Goal: Task Accomplishment & Management: Use online tool/utility

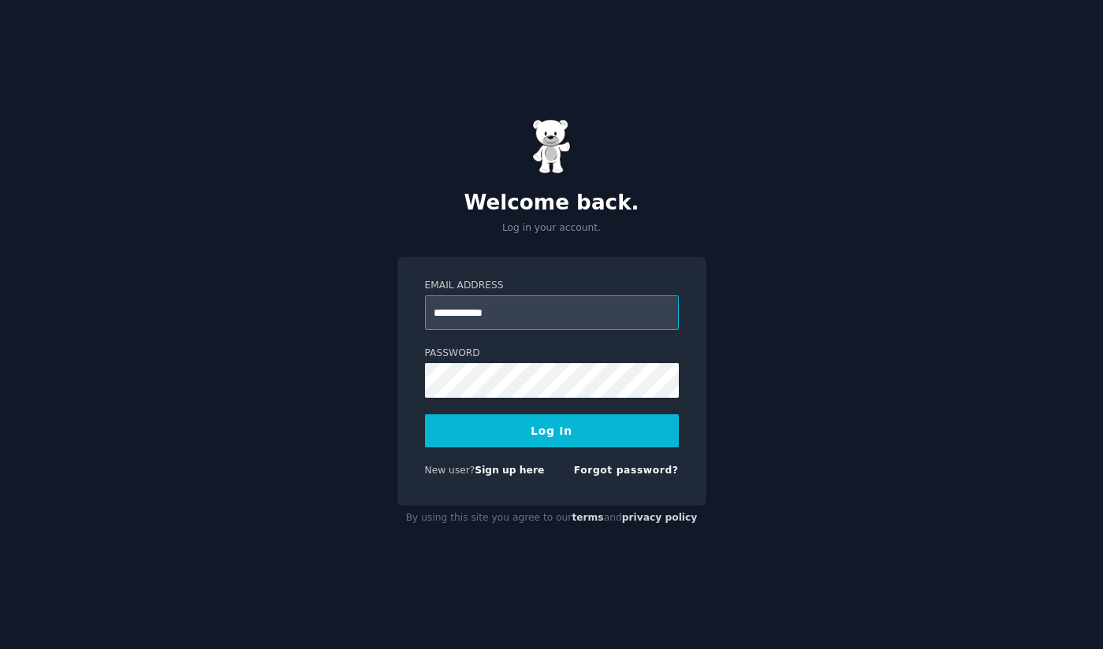
drag, startPoint x: 539, startPoint y: 319, endPoint x: 329, endPoint y: 319, distance: 209.6
click at [329, 319] on div "**********" at bounding box center [551, 324] width 1103 height 649
paste input "**********"
type input "**********"
click at [523, 428] on button "Log In" at bounding box center [552, 431] width 254 height 33
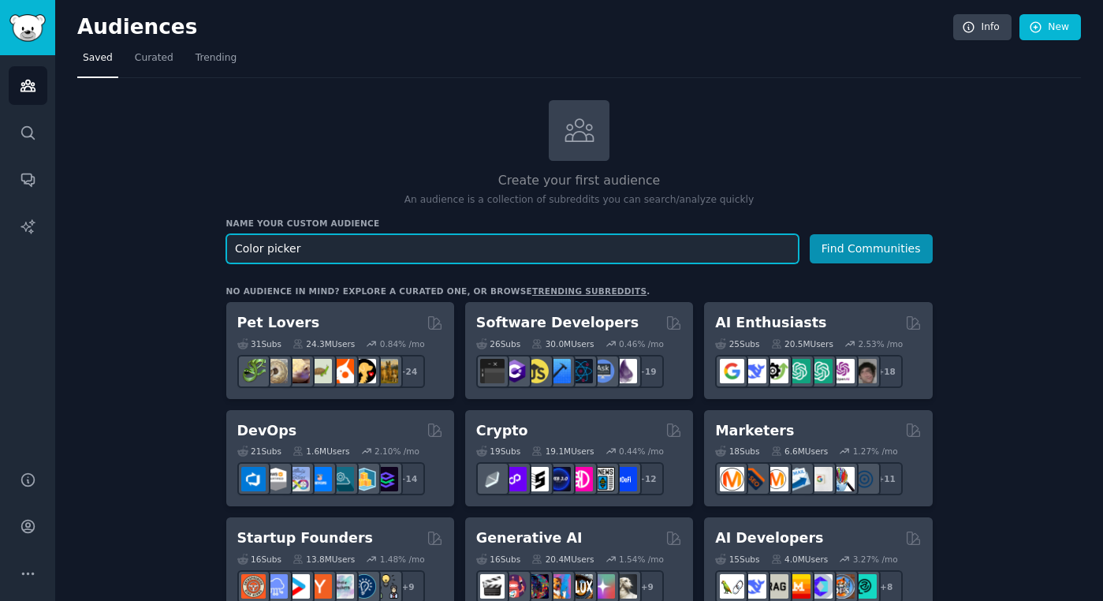
type input "Color picker"
click at [809, 234] on button "Find Communities" at bounding box center [870, 248] width 123 height 29
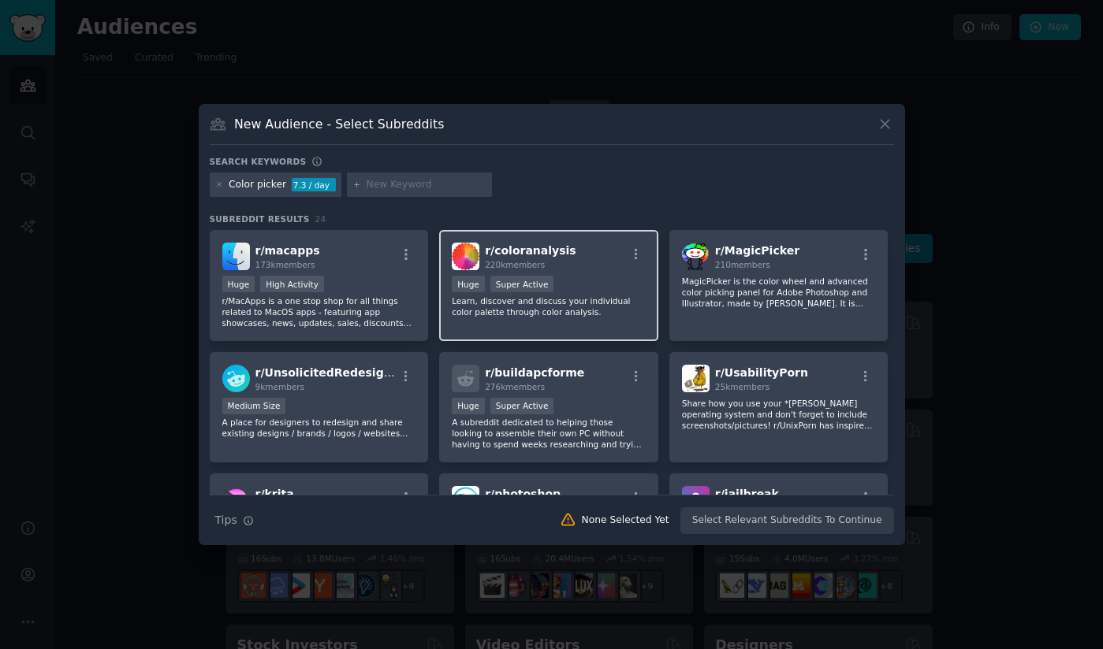
click at [582, 276] on div "100,000 - 1,000,000 members Huge Super Active" at bounding box center [549, 286] width 194 height 20
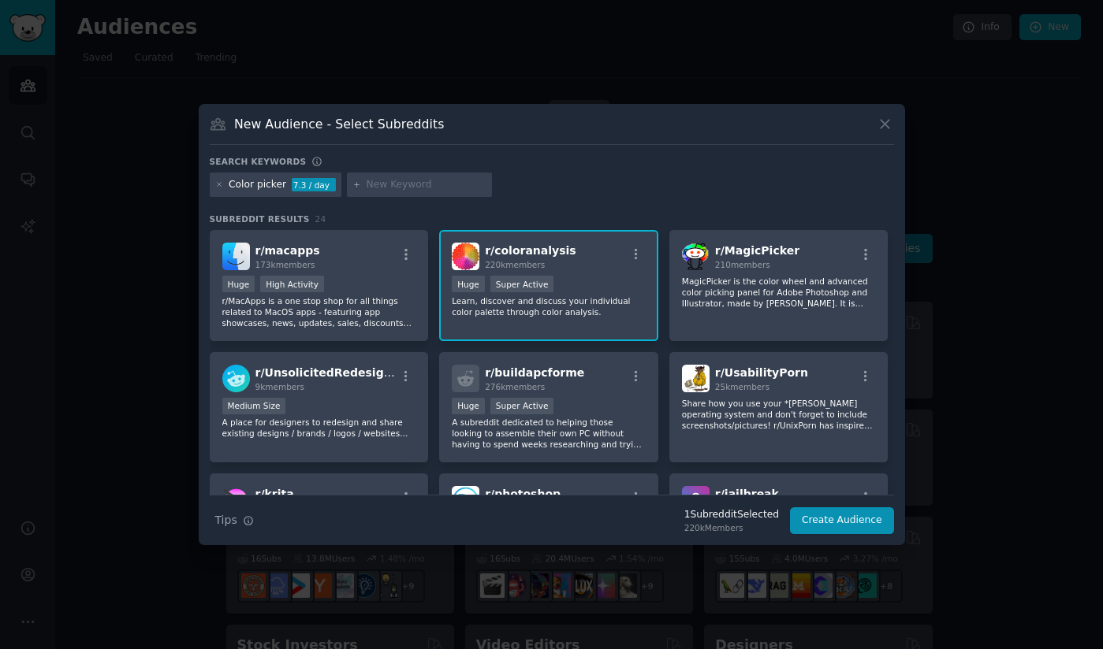
click at [579, 291] on div ">= 95th percentile for submissions / day Huge Super Active" at bounding box center [549, 286] width 194 height 20
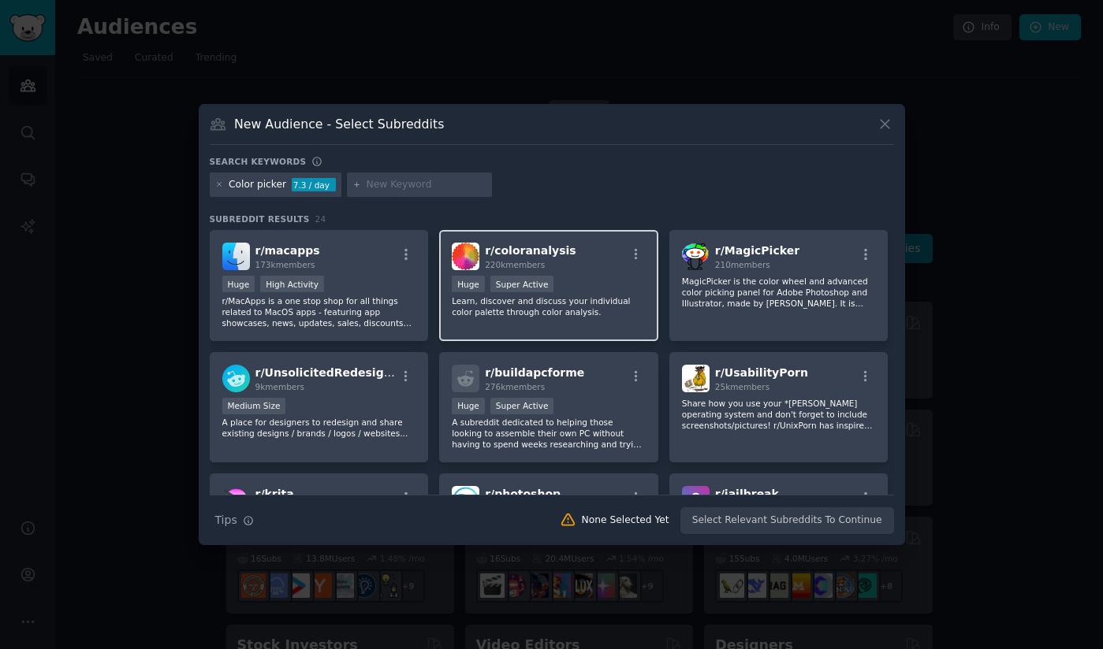
click at [551, 246] on span "r/ coloranalysis" at bounding box center [530, 250] width 91 height 13
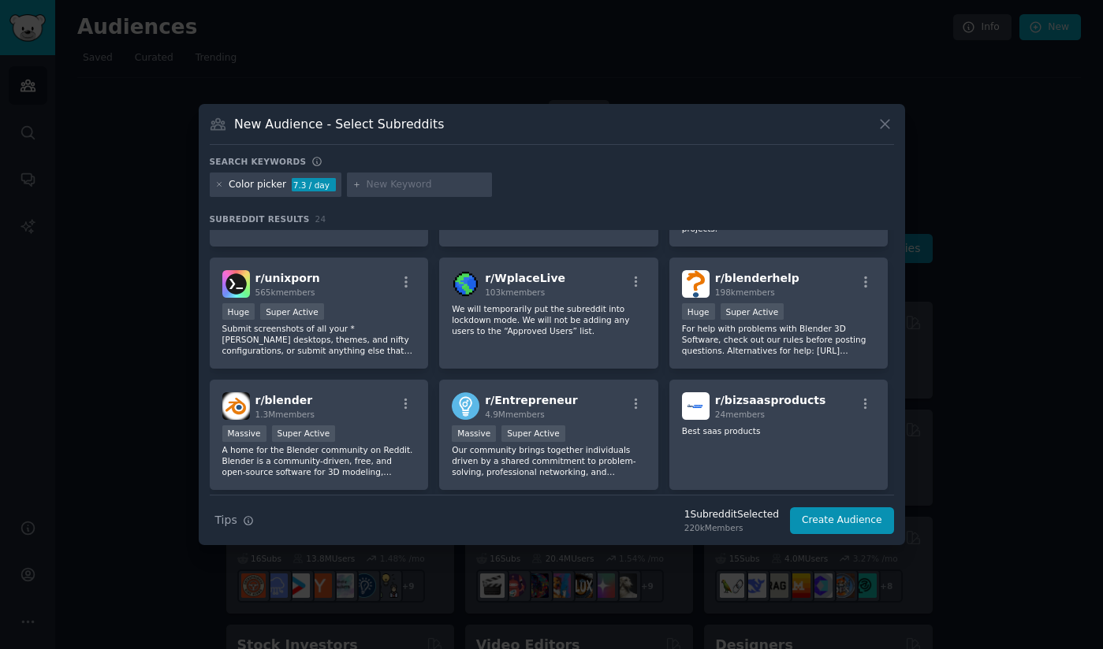
scroll to position [460, 0]
click at [834, 511] on button "Create Audience" at bounding box center [842, 521] width 104 height 27
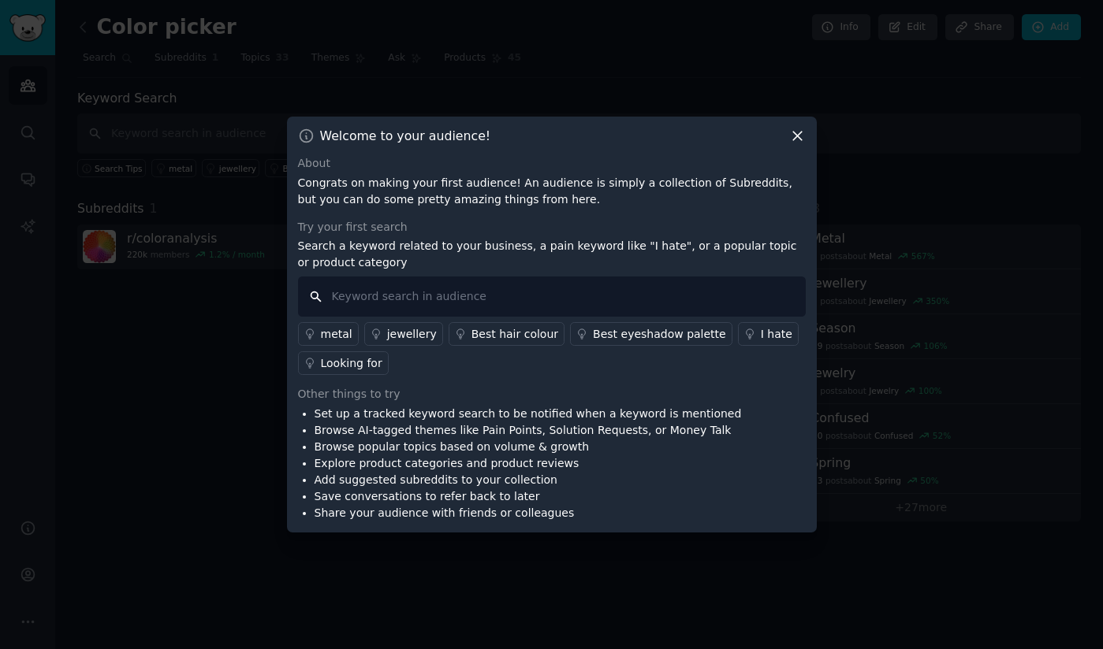
click at [408, 299] on input "text" at bounding box center [552, 297] width 508 height 40
type input "p"
type input "feature"
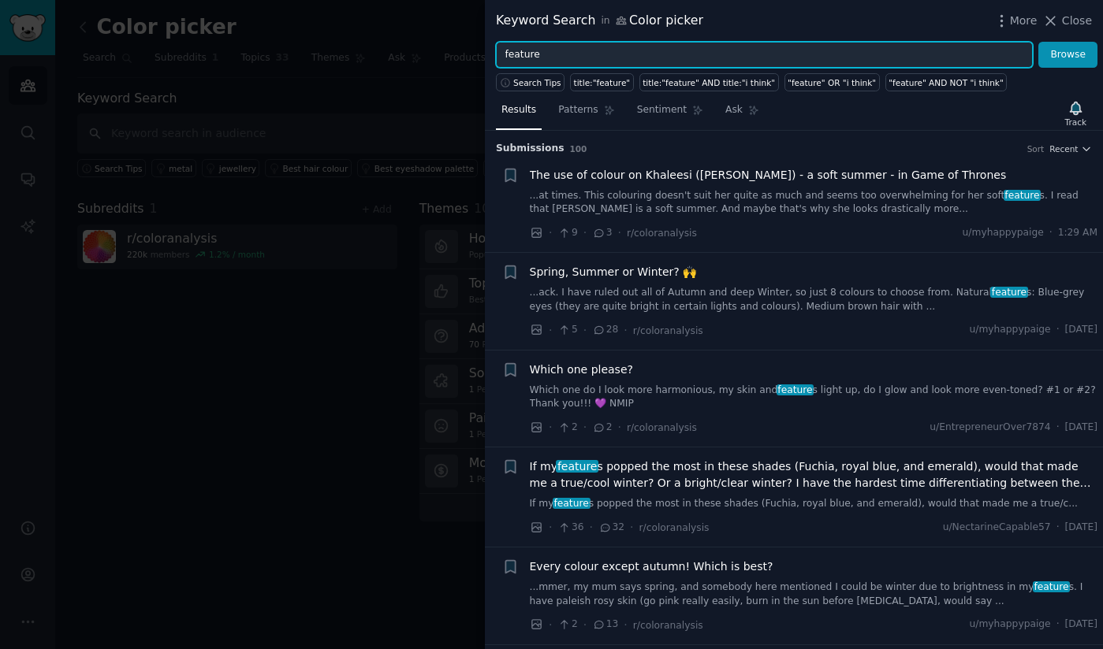
click at [662, 43] on input "feature" at bounding box center [764, 55] width 537 height 27
click at [675, 48] on input "feature" at bounding box center [764, 55] width 537 height 27
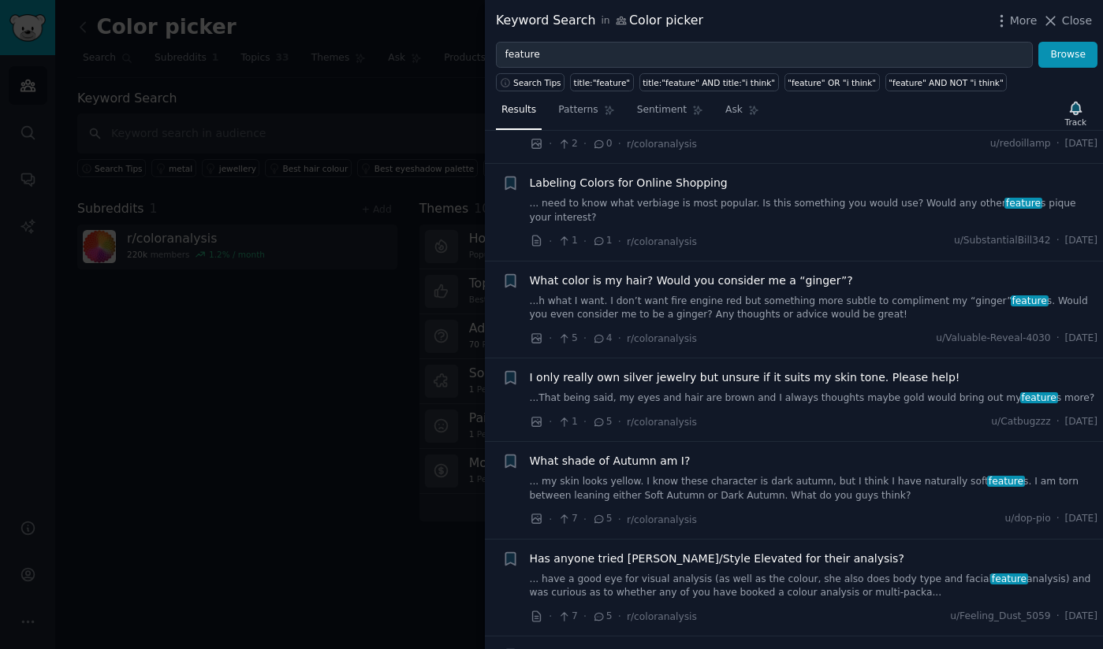
scroll to position [4156, 0]
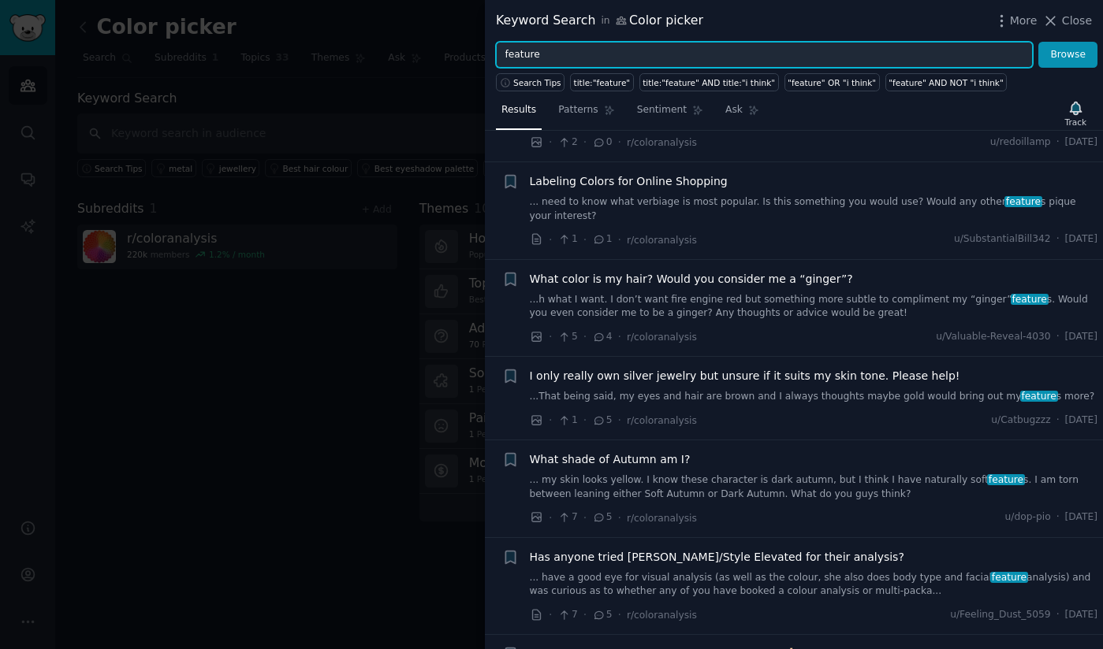
click at [578, 48] on input "feature" at bounding box center [764, 55] width 537 height 27
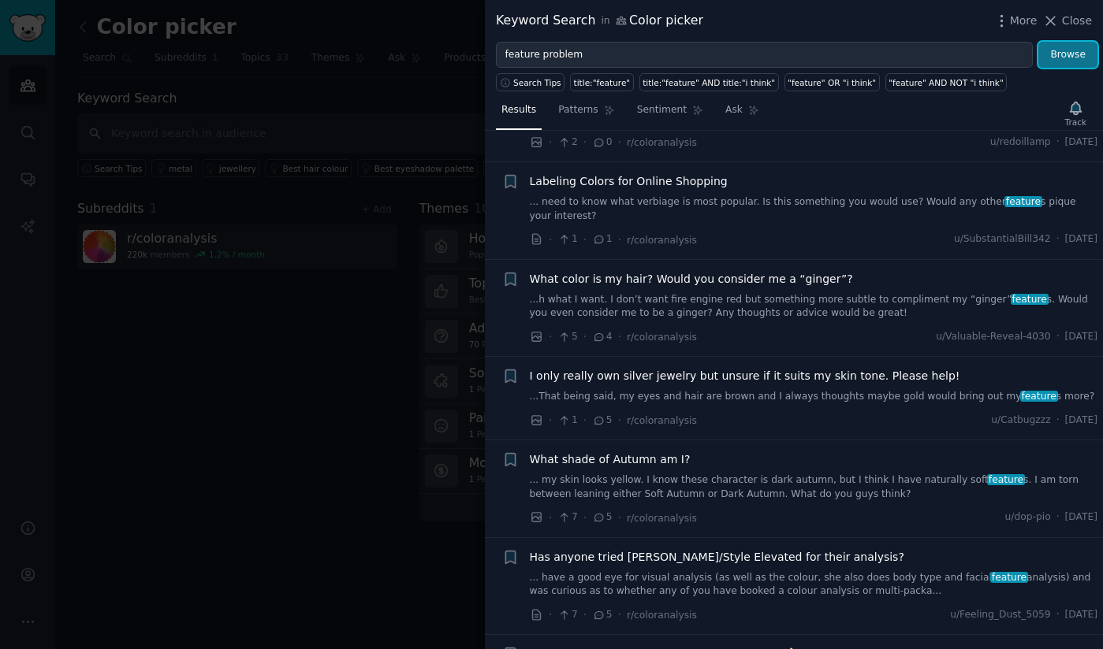
click at [1066, 62] on button "Browse" at bounding box center [1067, 55] width 59 height 27
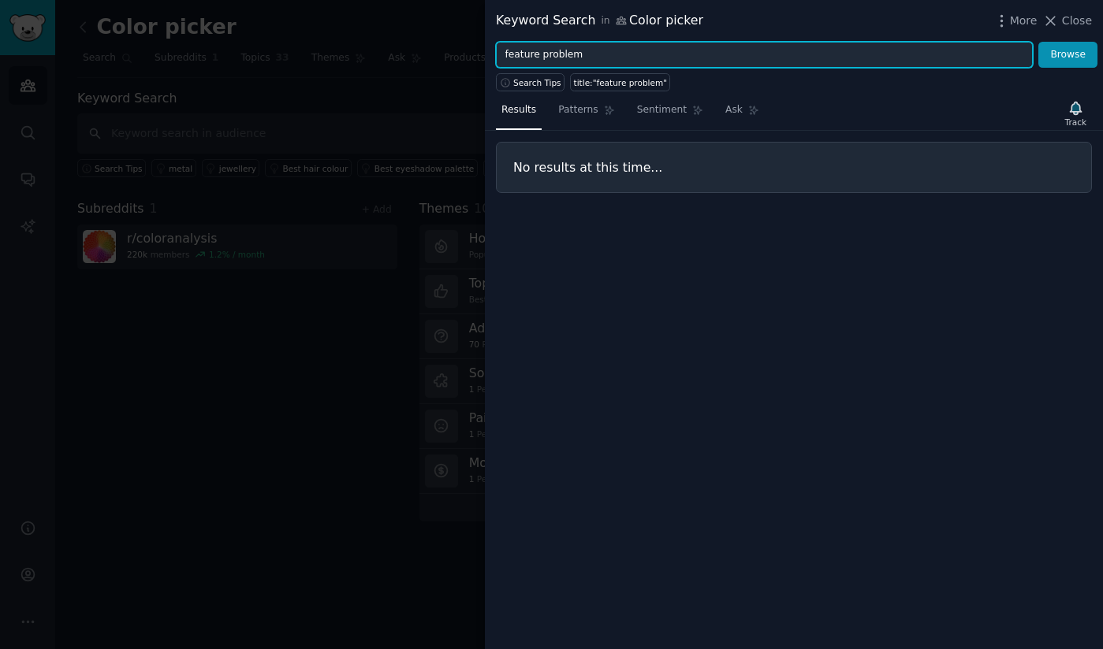
click at [540, 54] on input "feature problem" at bounding box center [764, 55] width 537 height 27
type input "problem"
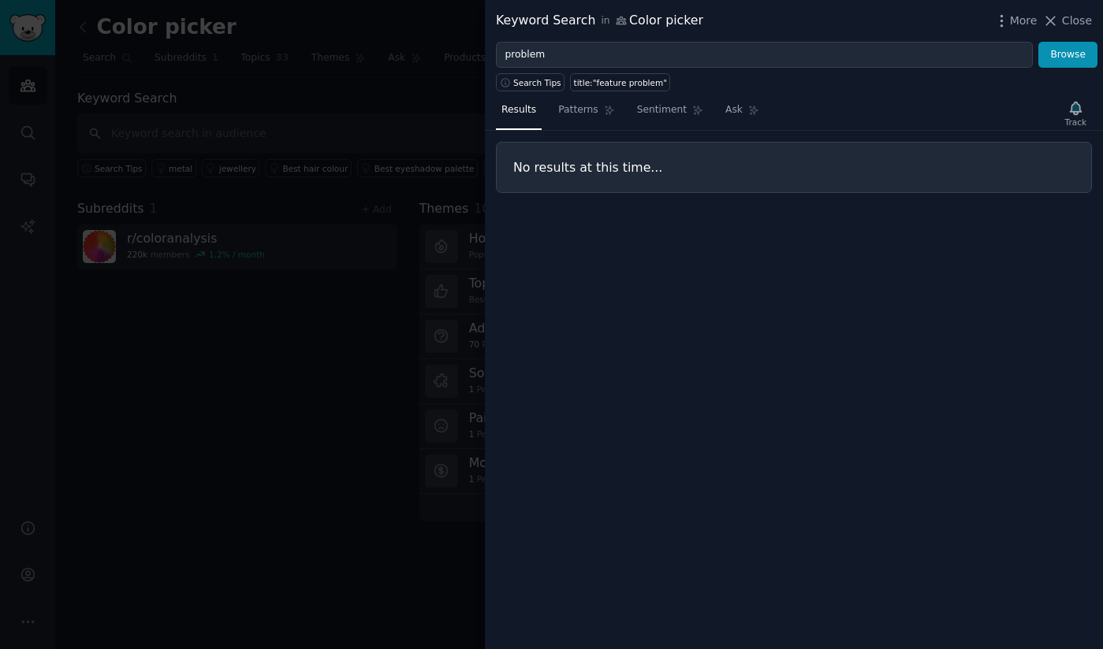
click at [1058, 40] on div "Keyword Search in Color picker More Close" at bounding box center [794, 21] width 618 height 42
click at [1073, 65] on button "Browse" at bounding box center [1067, 55] width 59 height 27
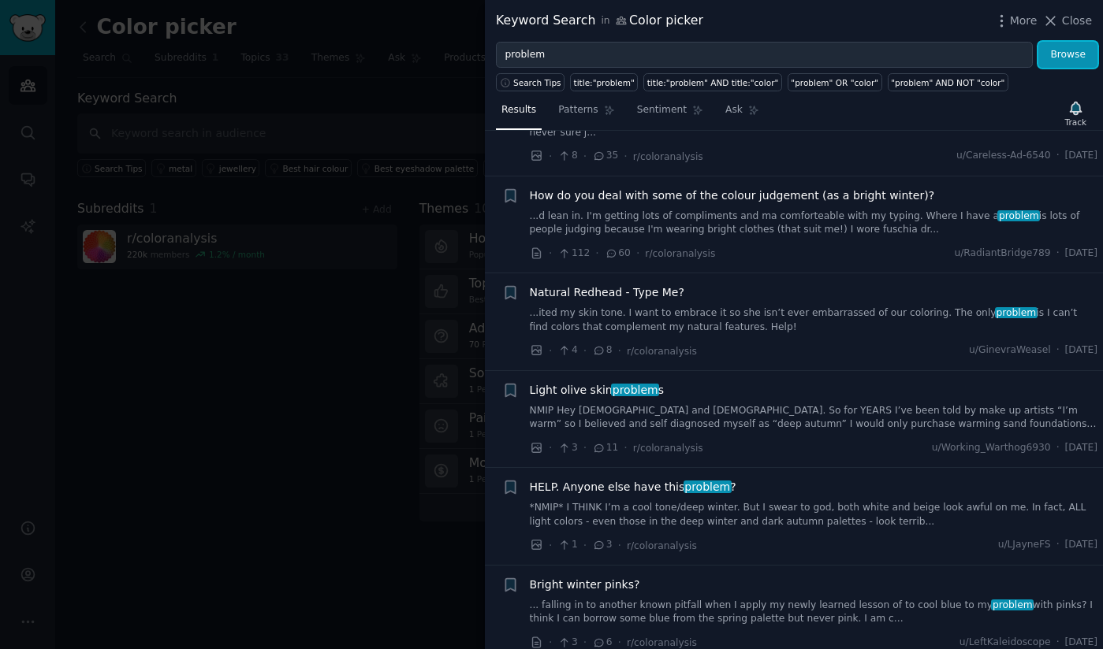
scroll to position [585, 0]
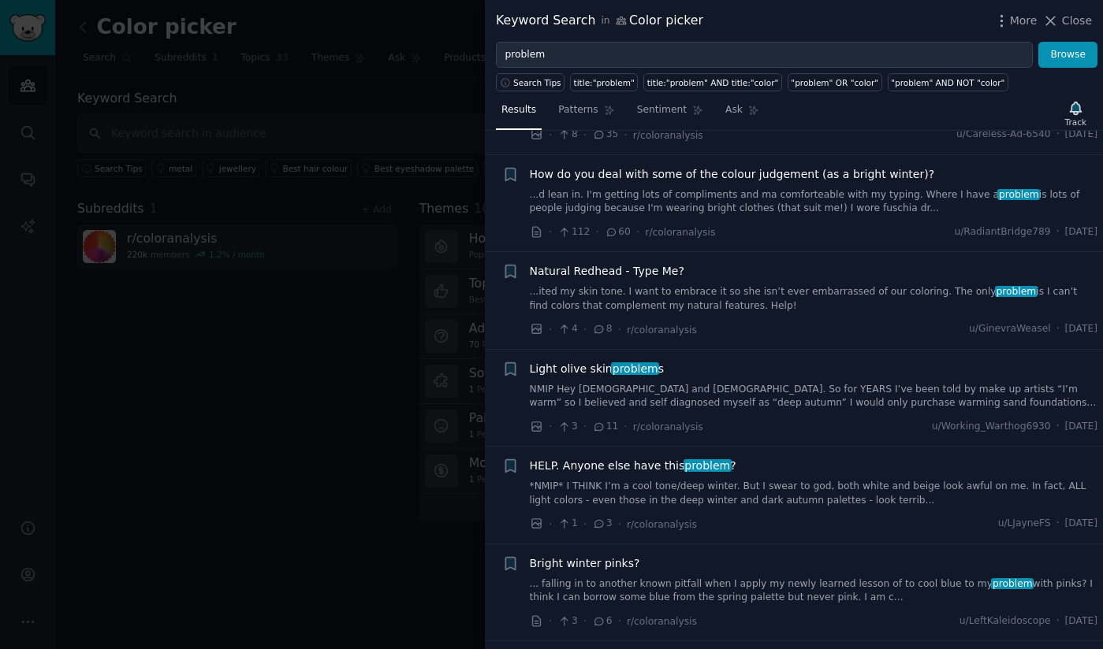
click at [337, 249] on div at bounding box center [551, 324] width 1103 height 649
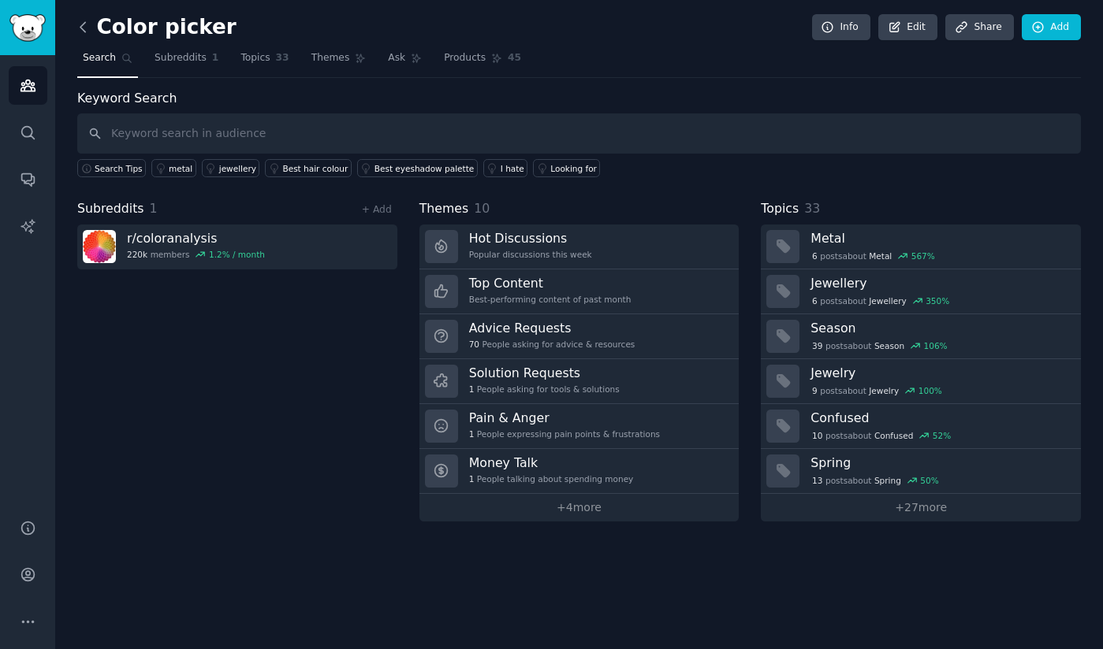
click at [85, 27] on icon at bounding box center [83, 27] width 17 height 17
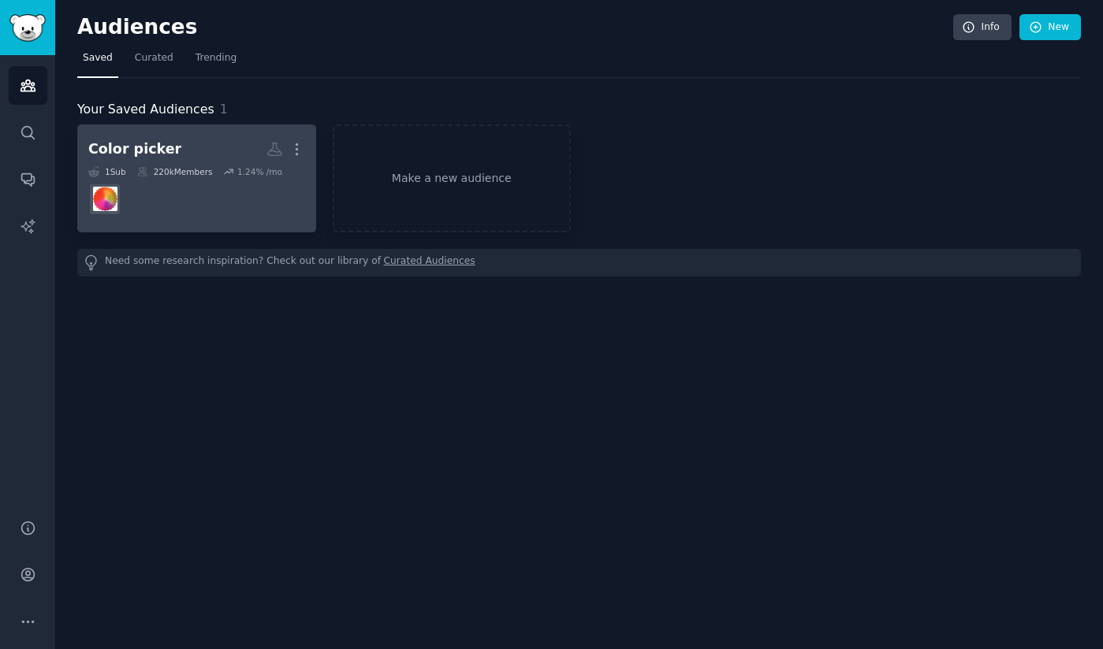
click at [193, 185] on dd at bounding box center [196, 199] width 217 height 44
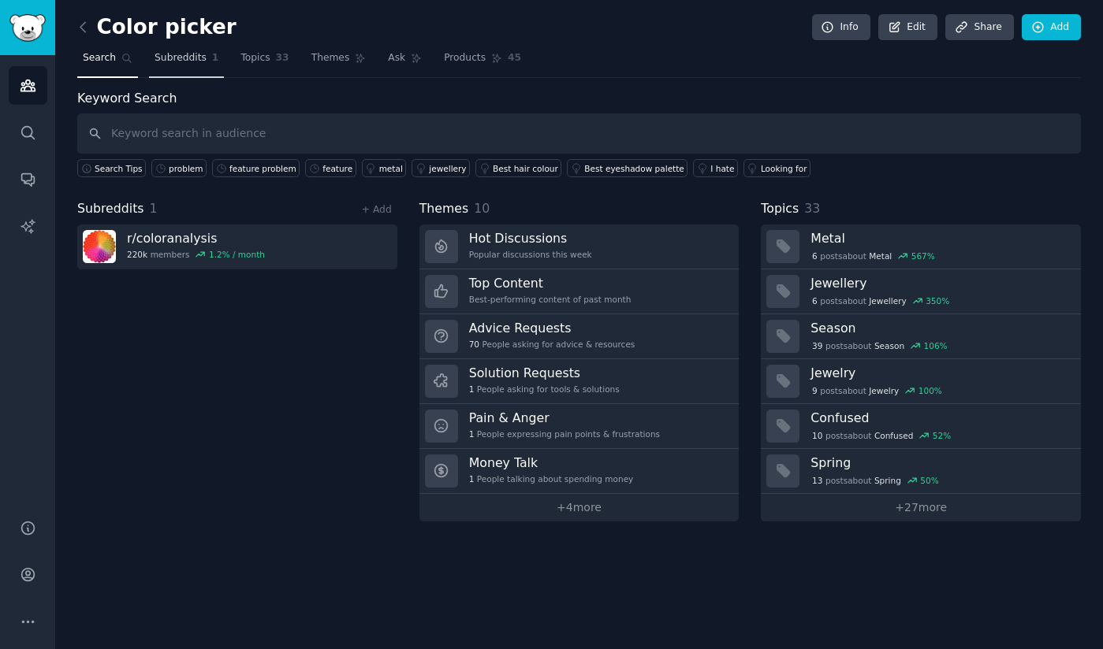
click at [183, 57] on span "Subreddits" at bounding box center [180, 58] width 52 height 14
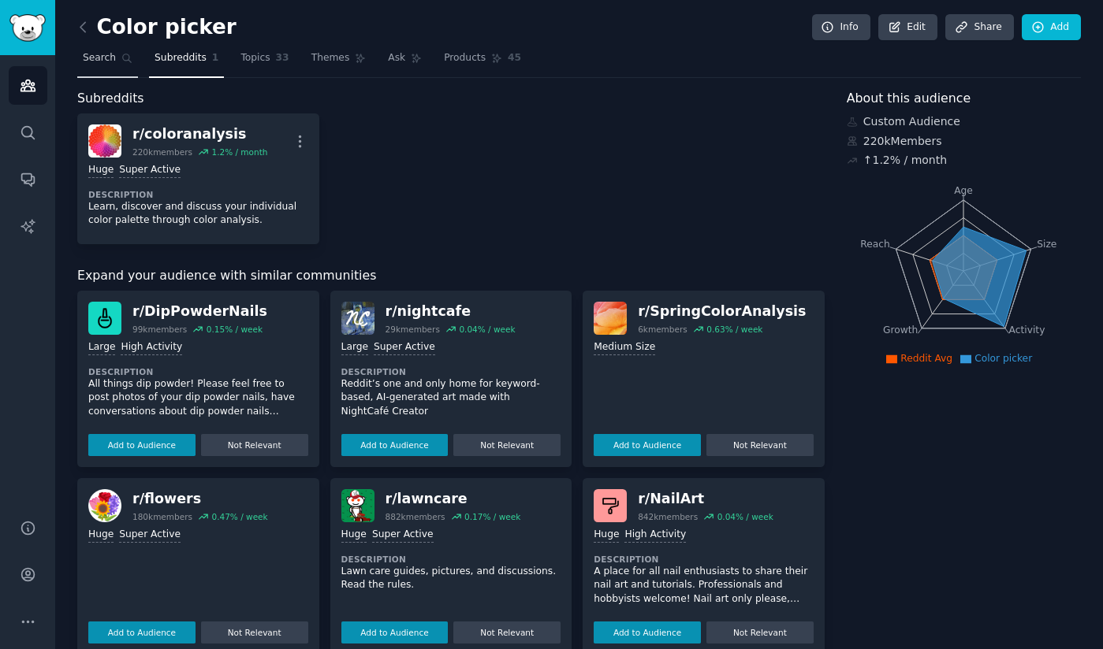
click at [95, 67] on link "Search" at bounding box center [107, 62] width 61 height 32
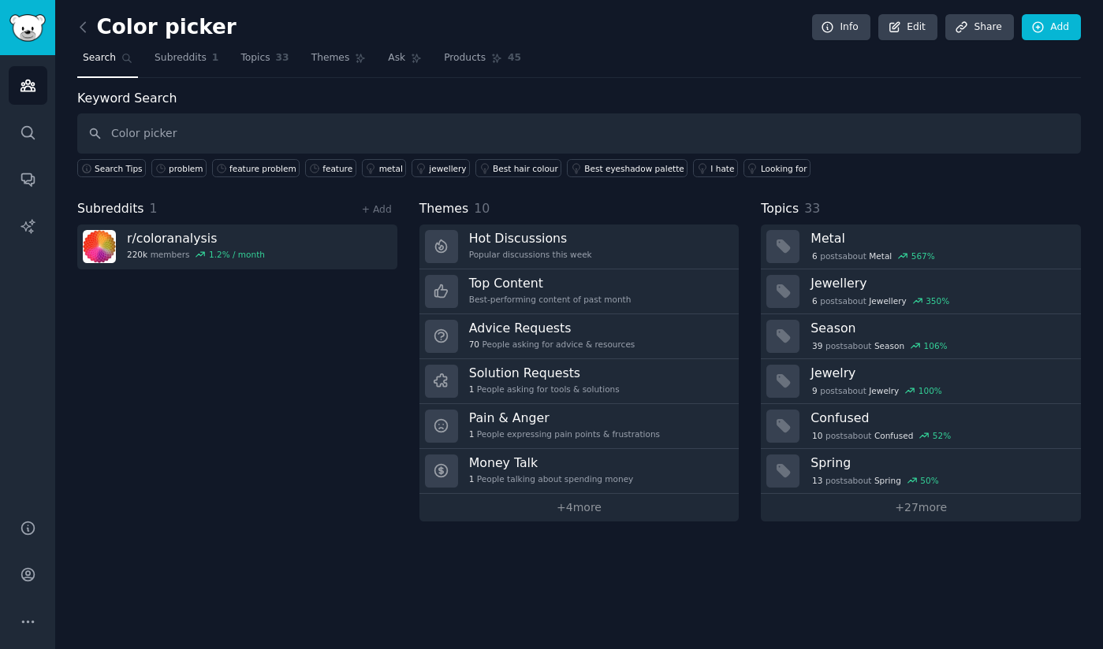
type input "Color picker"
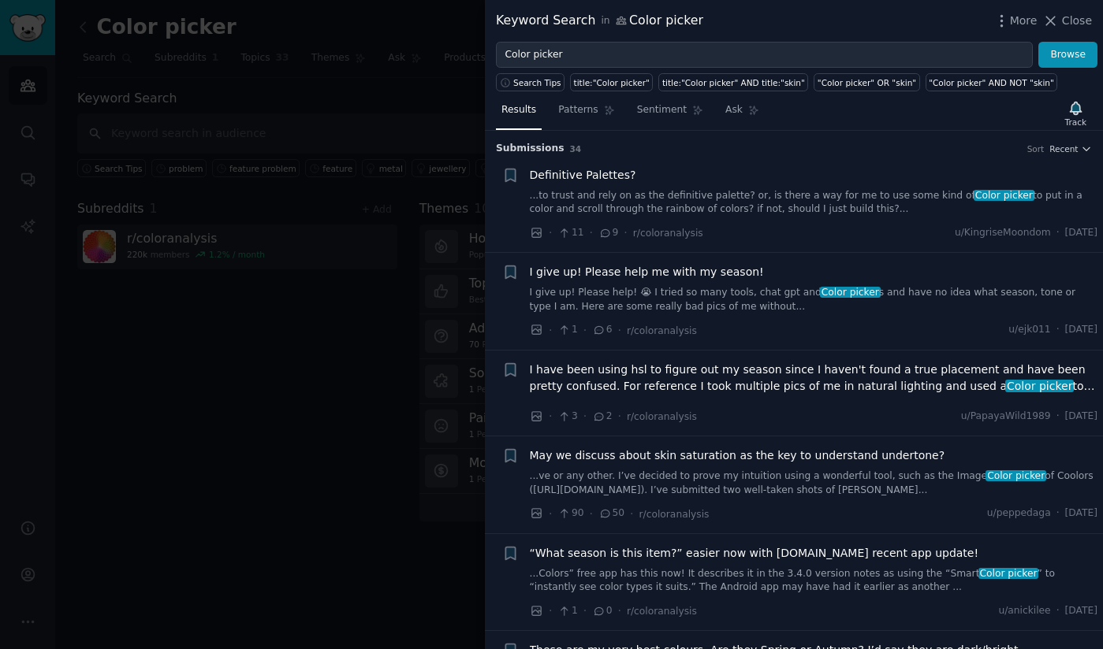
click at [735, 301] on link "I give up! Please help! 😭 I tried so many tools, chat gpt and Color picker s an…" at bounding box center [814, 300] width 568 height 28
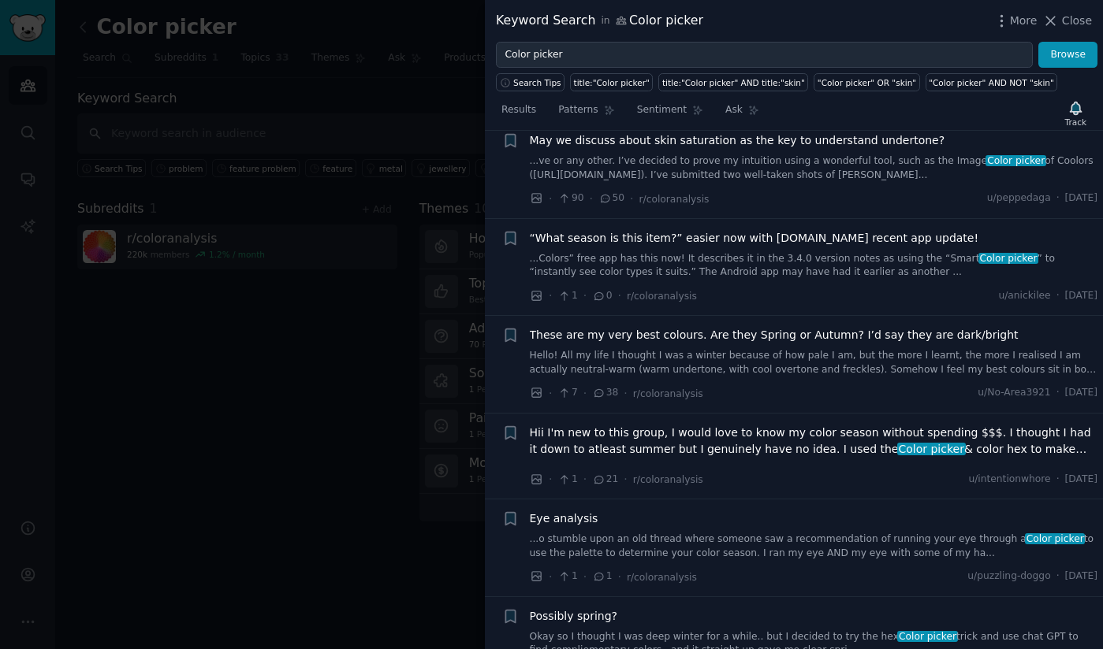
scroll to position [2057, 0]
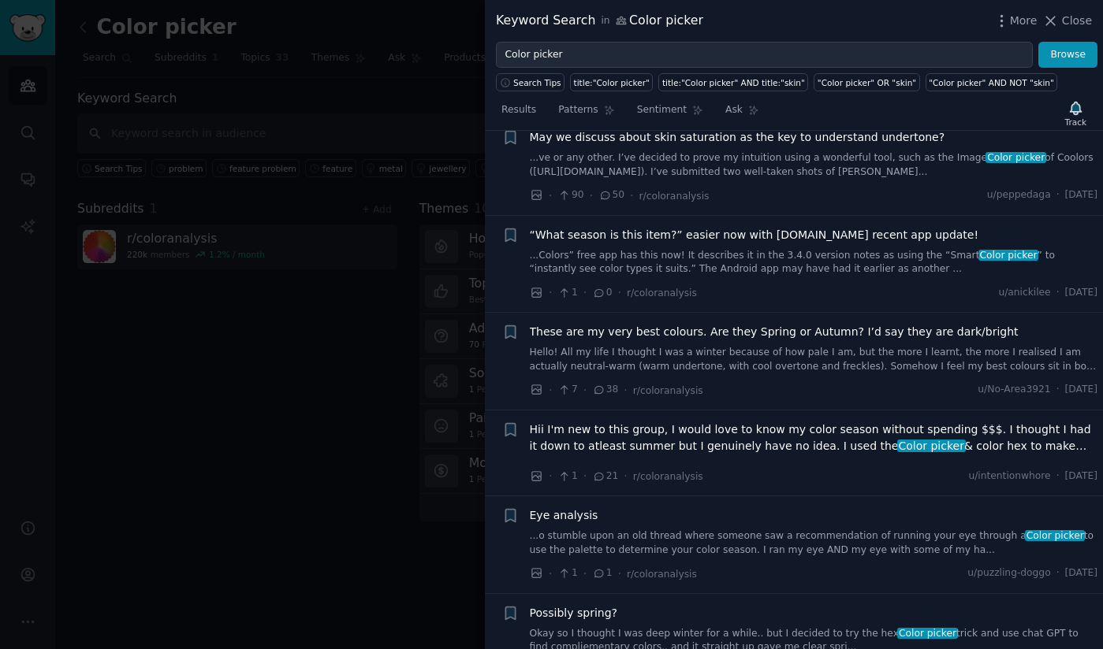
click at [745, 441] on span "Hii I'm new to this group, I would love to know my color season without spendin…" at bounding box center [814, 438] width 568 height 33
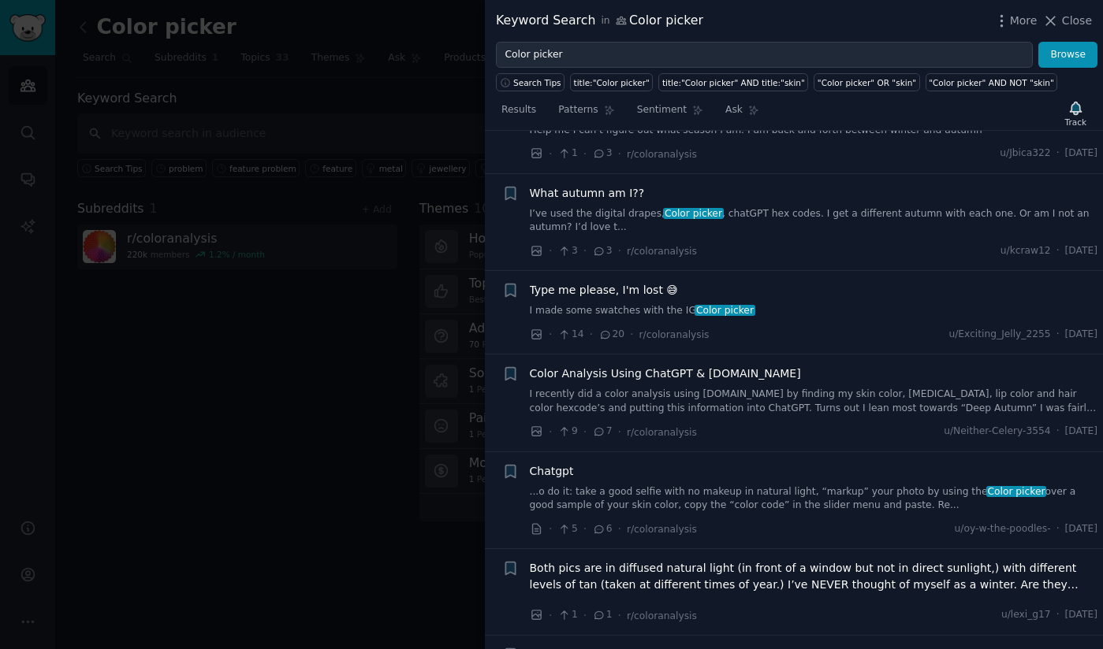
scroll to position [2419, 0]
click at [206, 387] on div at bounding box center [551, 324] width 1103 height 649
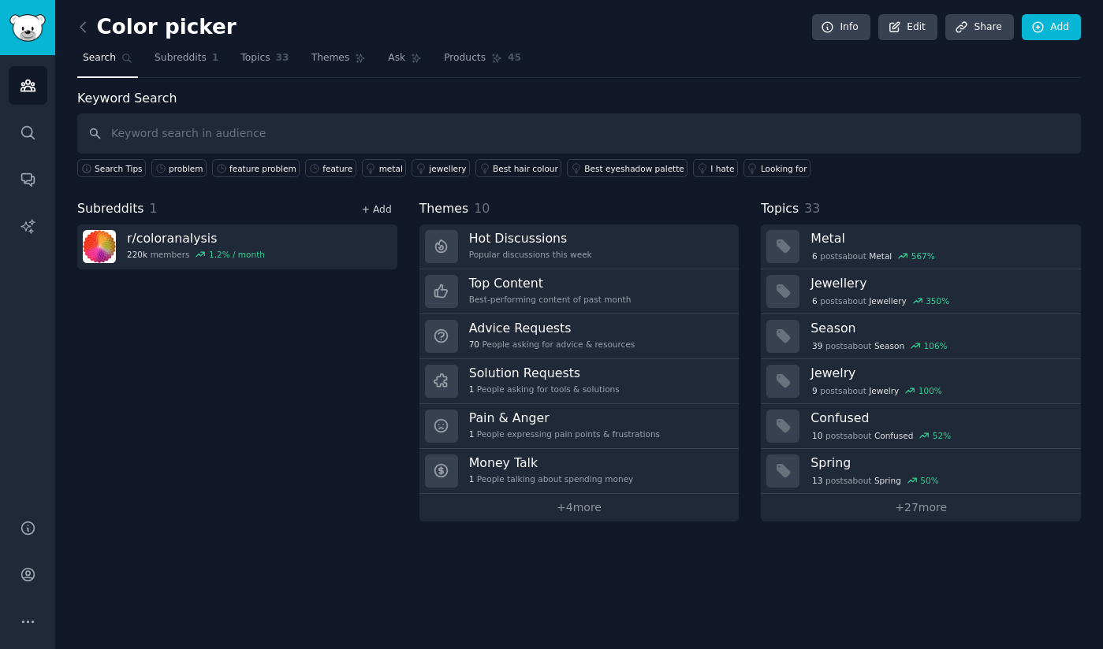
click at [374, 206] on link "+ Add" at bounding box center [377, 209] width 30 height 11
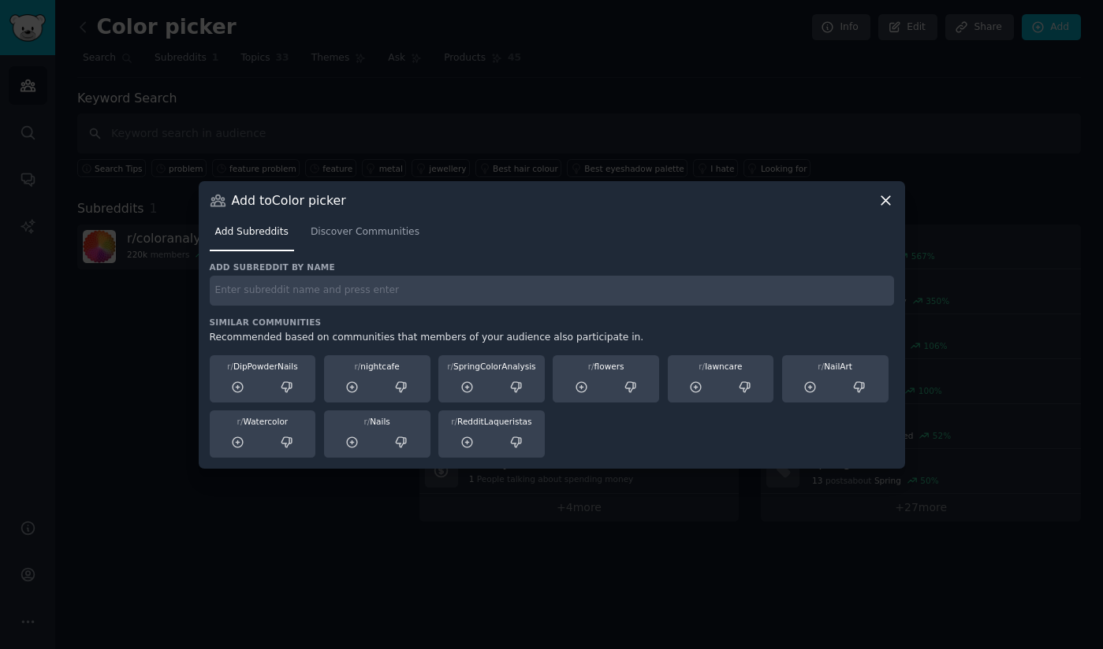
click at [281, 296] on input "text" at bounding box center [552, 291] width 684 height 31
type input "color picker"
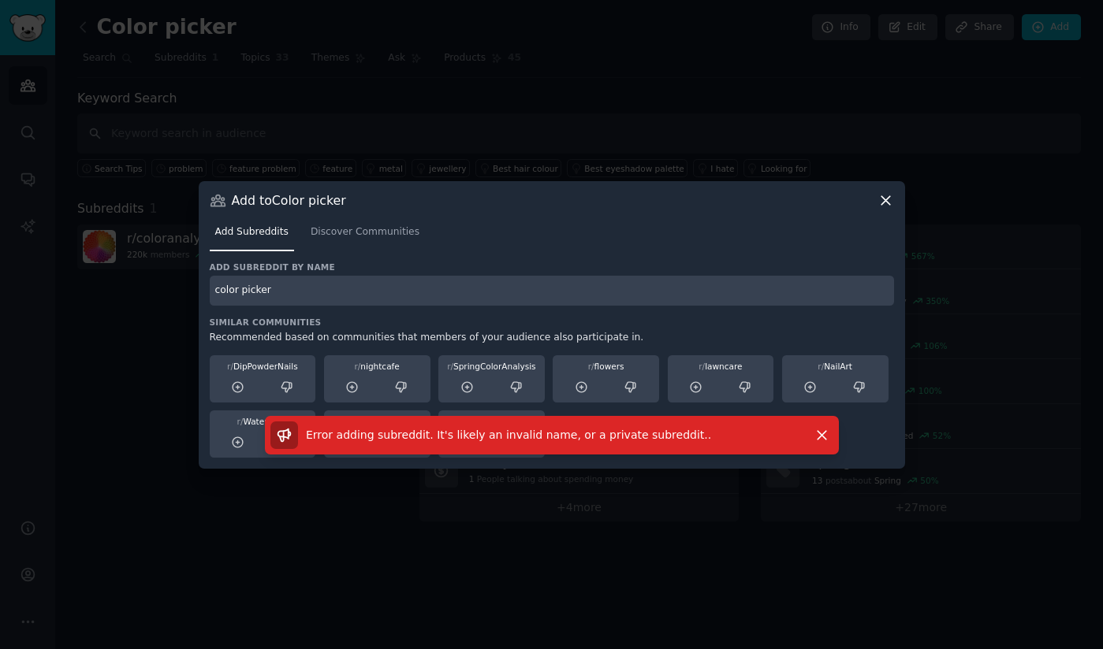
click at [888, 201] on icon at bounding box center [885, 200] width 17 height 17
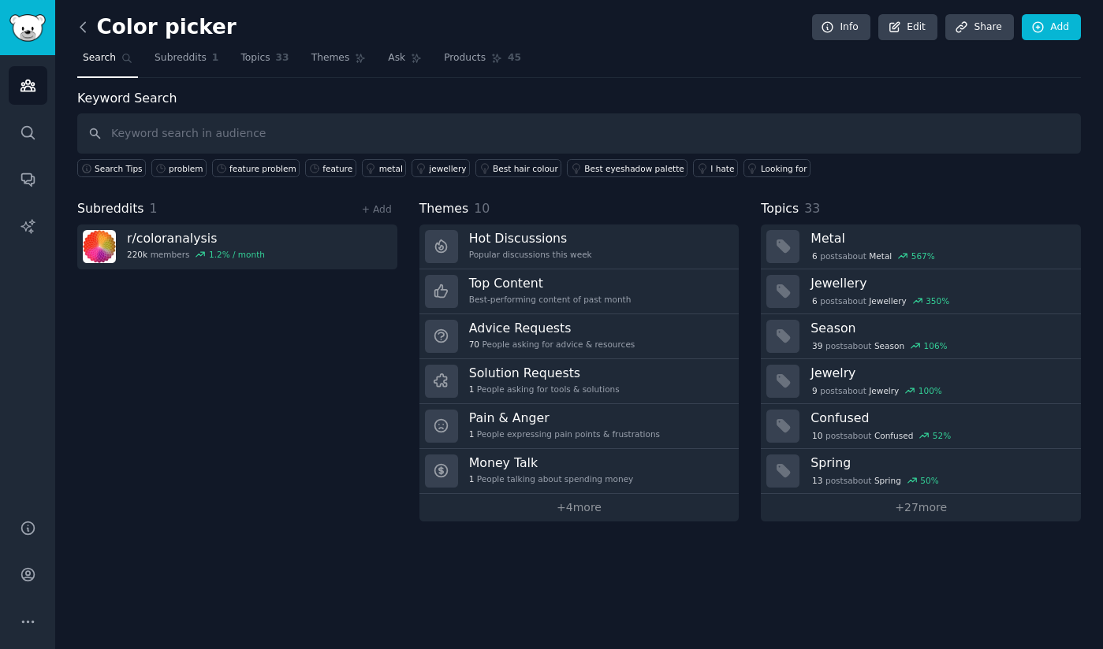
click at [91, 23] on icon at bounding box center [83, 27] width 17 height 17
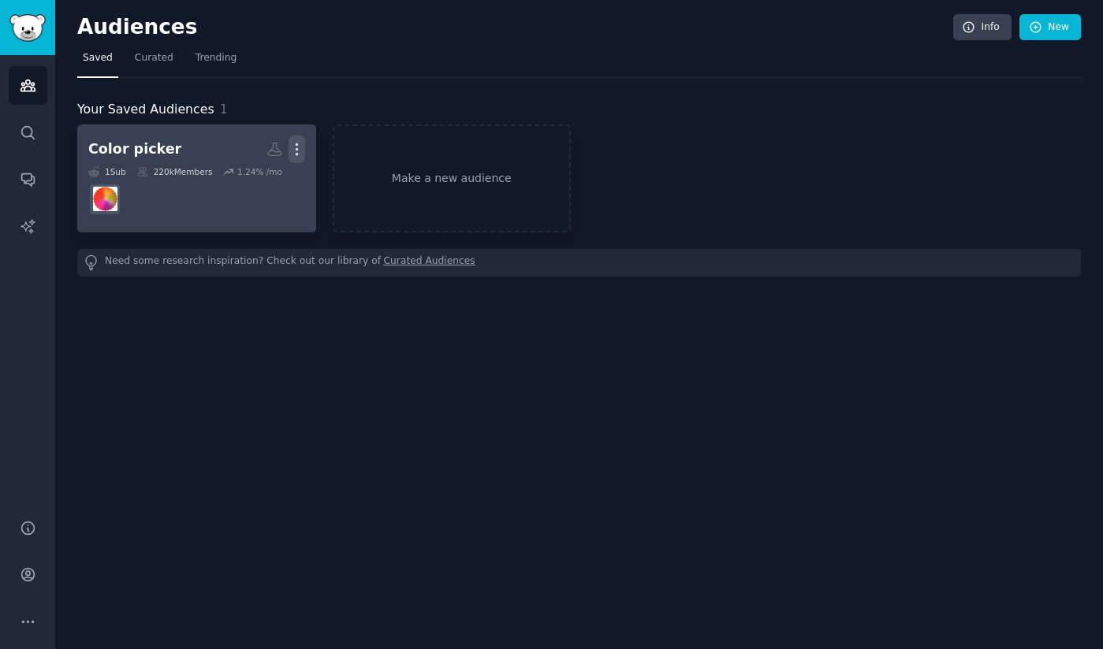
click at [295, 147] on icon "button" at bounding box center [296, 149] width 17 height 17
click at [247, 178] on p "Delete" at bounding box center [254, 182] width 36 height 17
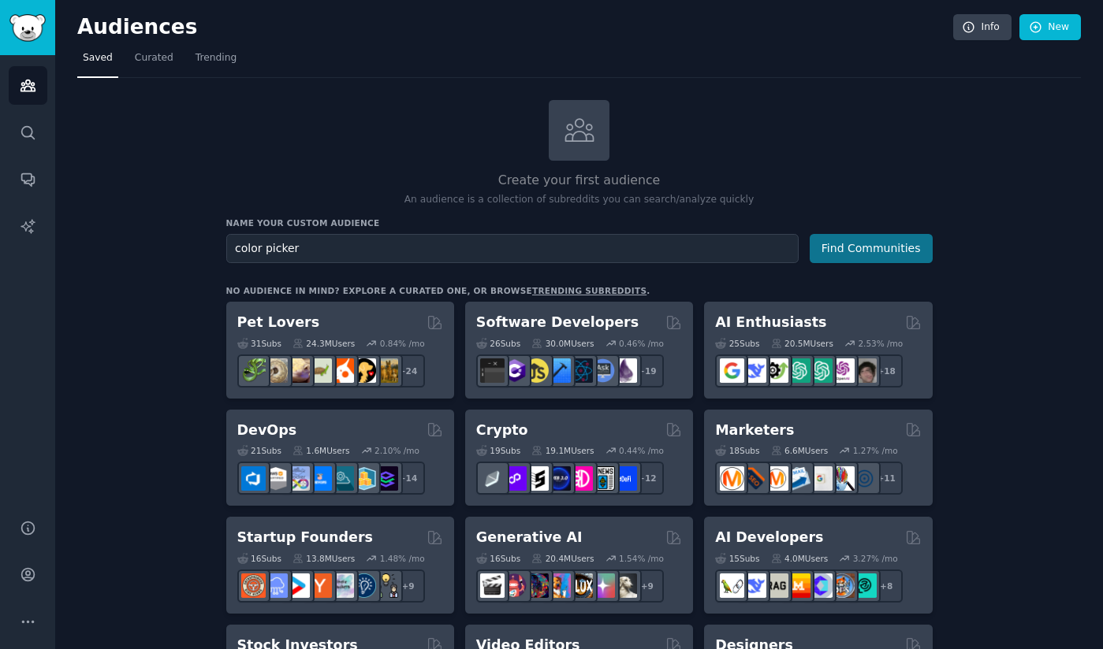
type input "color picker"
click at [904, 254] on button "Find Communities" at bounding box center [870, 248] width 123 height 29
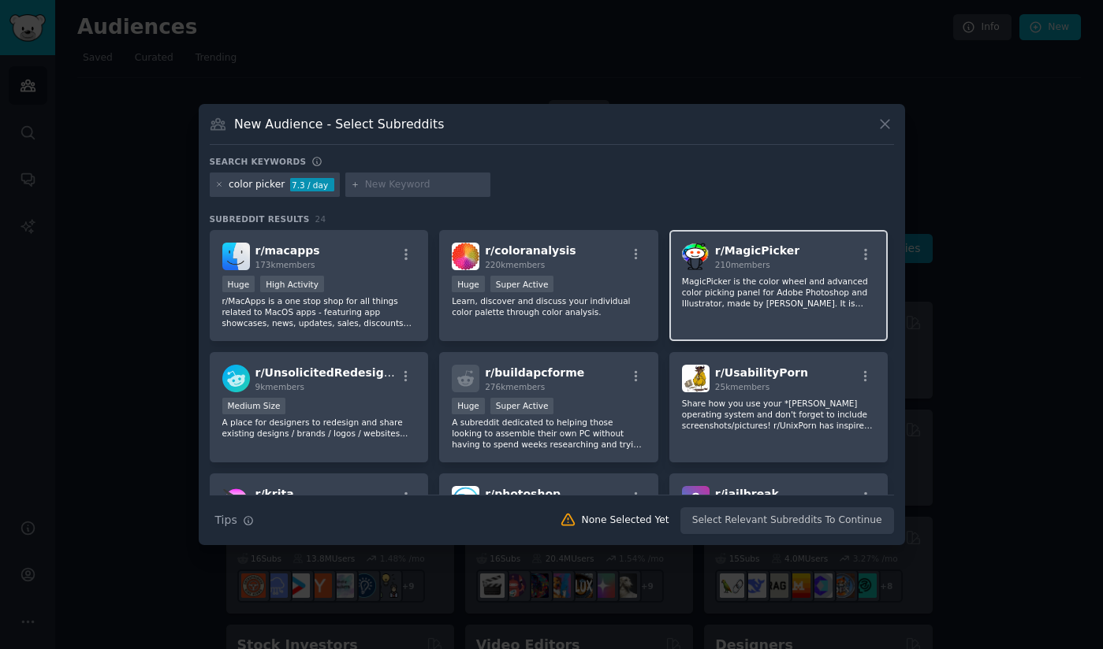
click at [783, 258] on h2 "r/ MagicPicker 210 members" at bounding box center [757, 257] width 84 height 28
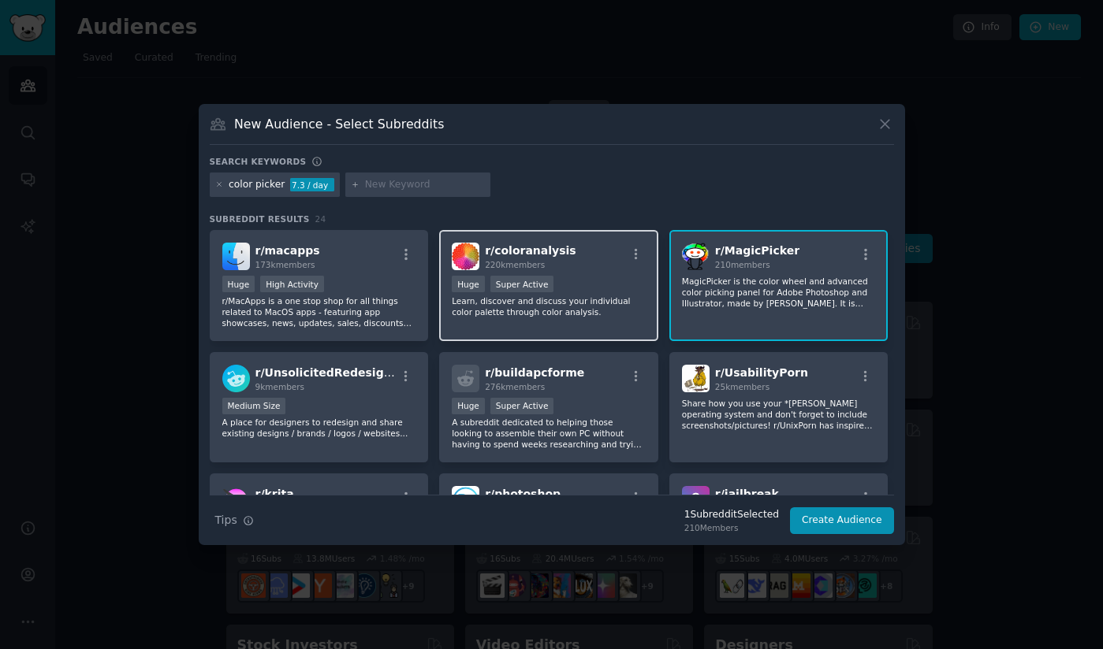
click at [635, 292] on div "Huge Super Active" at bounding box center [549, 286] width 194 height 20
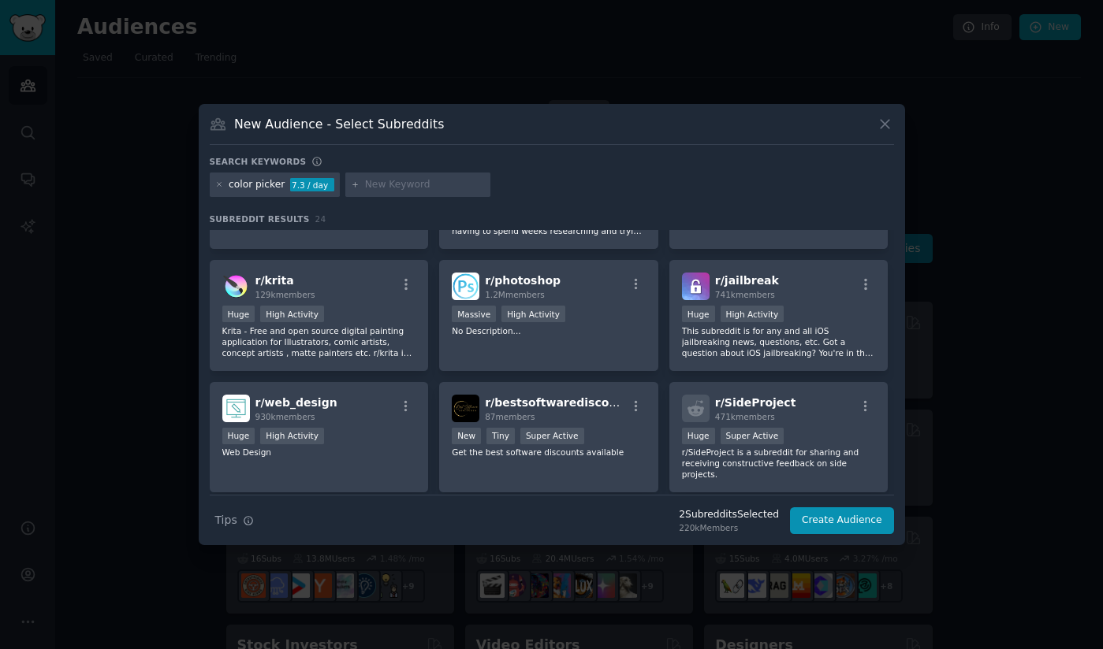
scroll to position [218, 0]
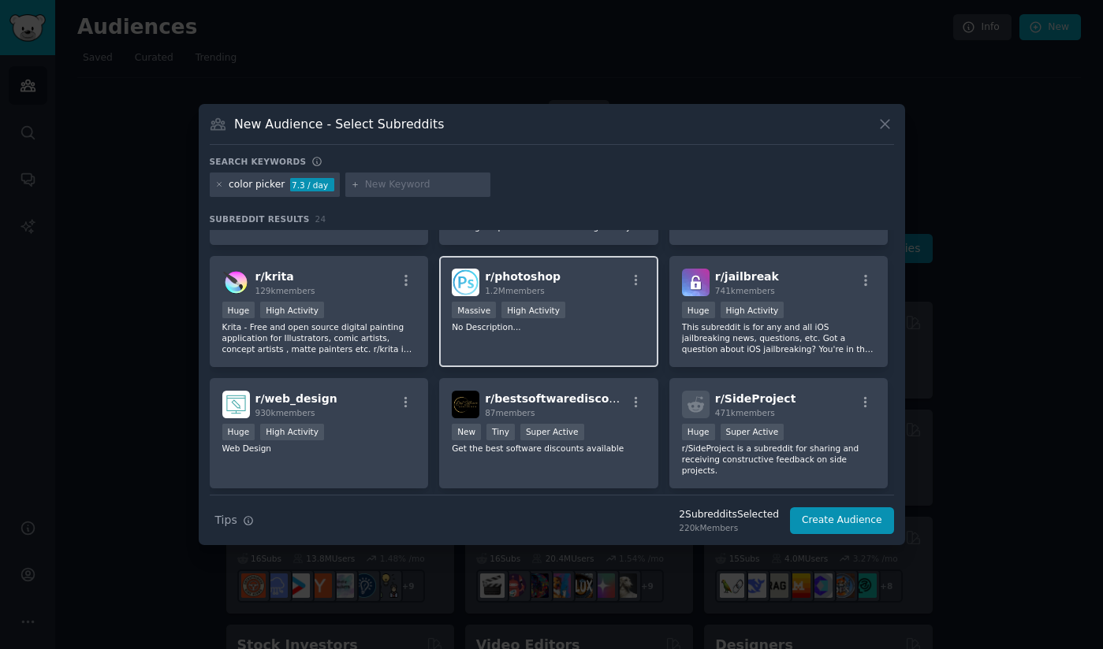
click at [608, 313] on div "Massive High Activity" at bounding box center [549, 312] width 194 height 20
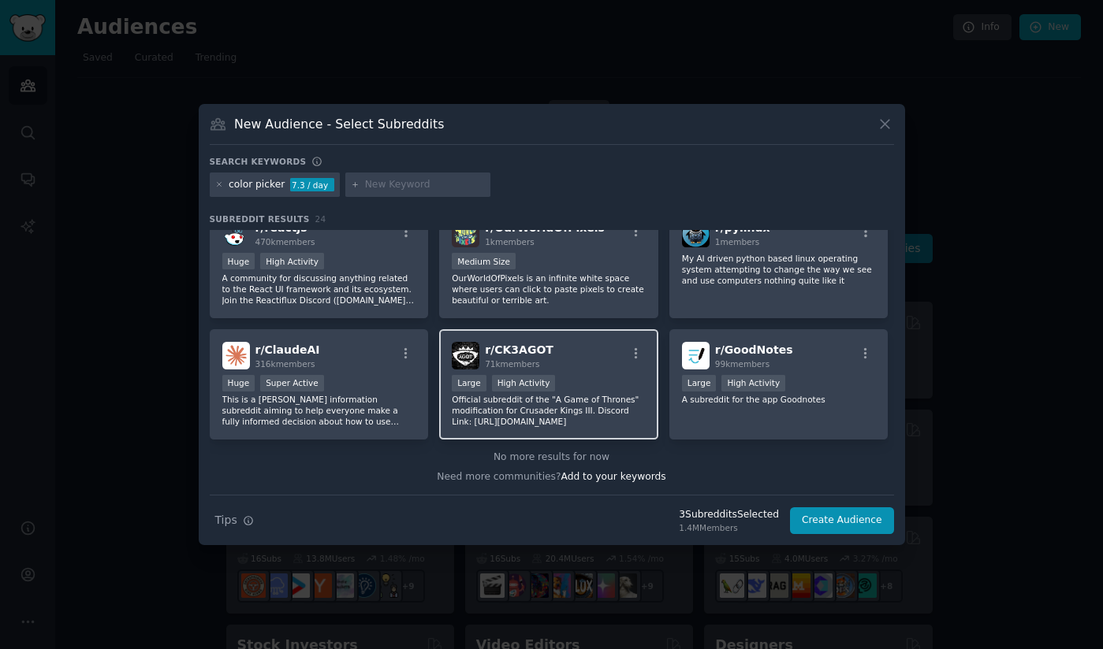
scroll to position [0, 0]
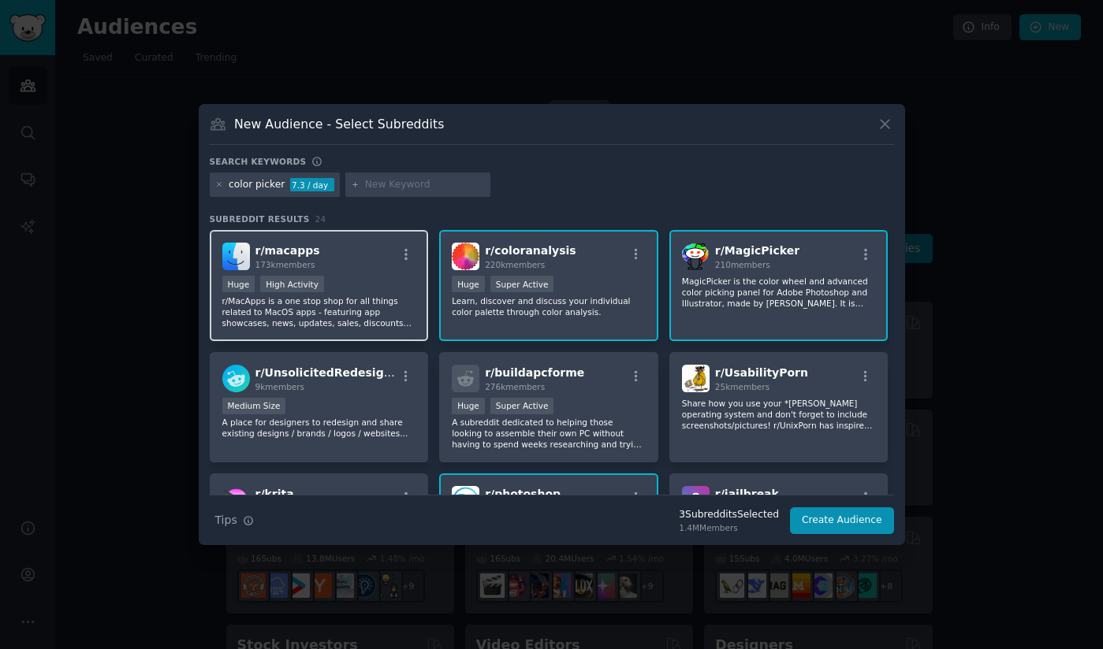
click at [387, 273] on div "r/ macapps 173k members Huge High Activity r/MacApps is a one stop shop for all…" at bounding box center [319, 285] width 219 height 111
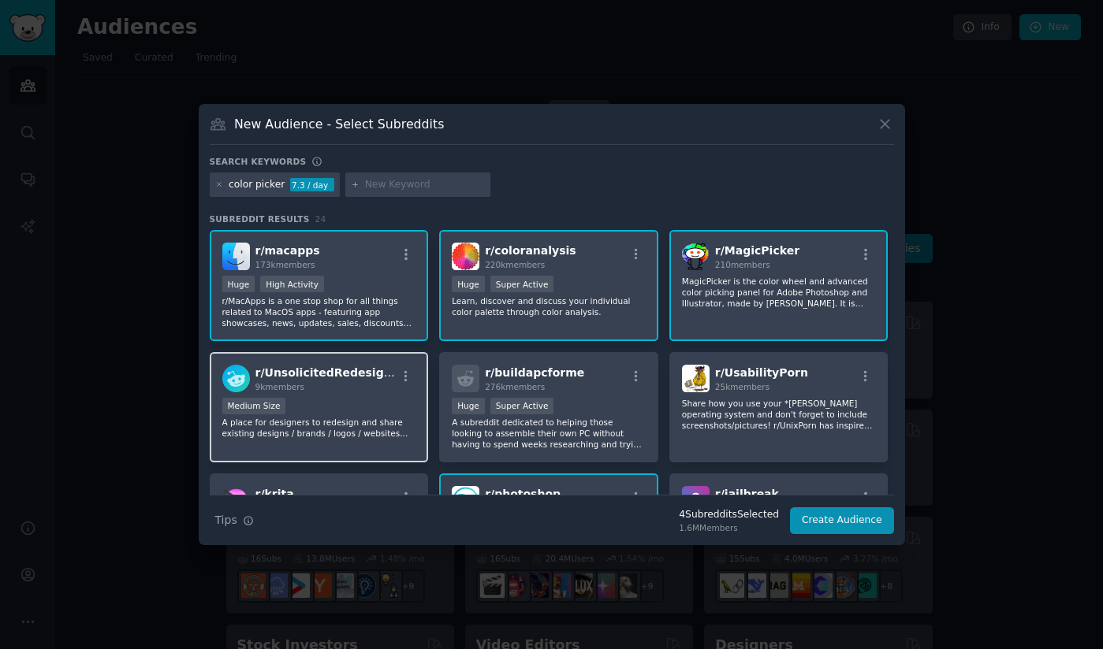
click at [362, 425] on p "A place for designers to redesign and share existing designs / brands / logos /…" at bounding box center [319, 428] width 194 height 22
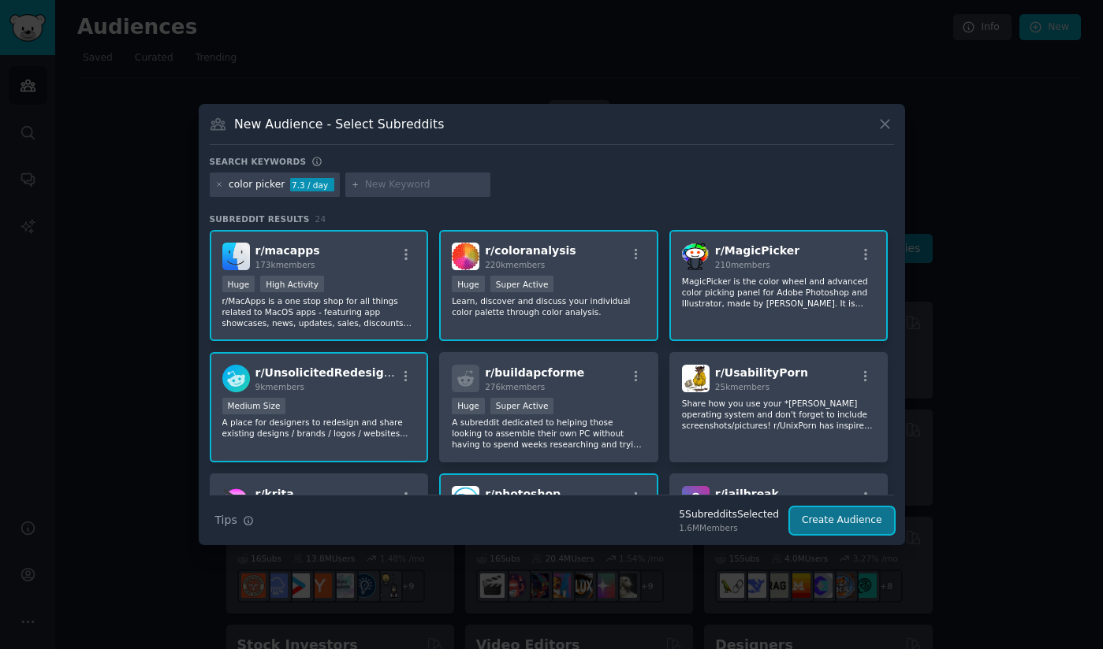
click at [827, 525] on button "Create Audience" at bounding box center [842, 521] width 104 height 27
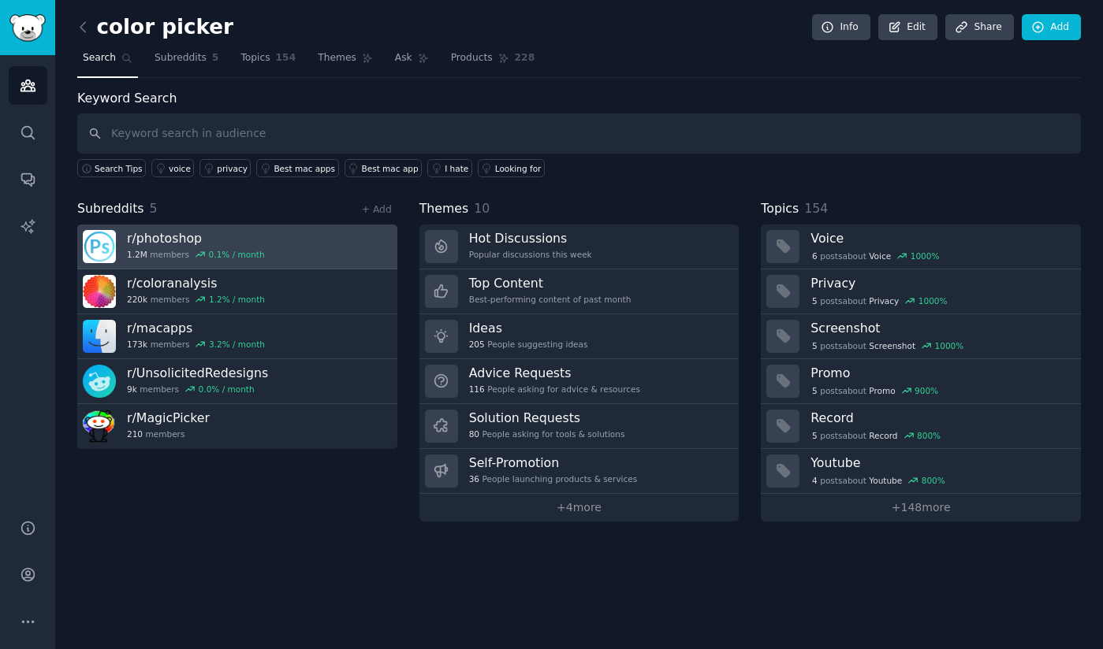
click at [331, 244] on link "r/ photoshop 1.2M members 0.1 % / month" at bounding box center [237, 247] width 320 height 45
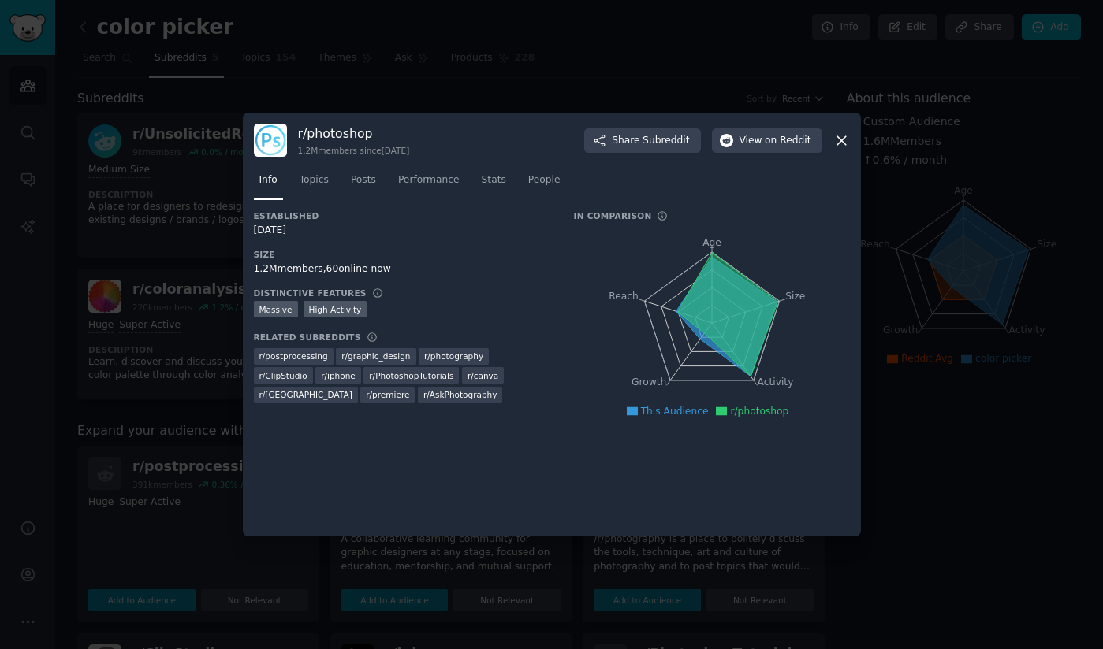
click at [902, 247] on div at bounding box center [551, 324] width 1103 height 649
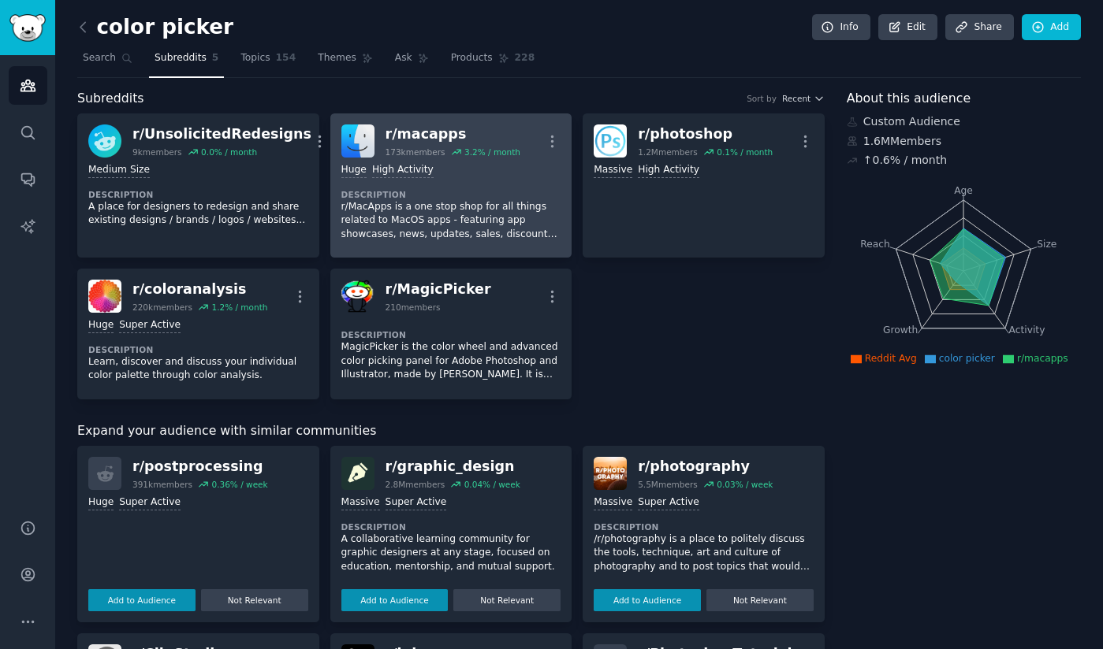
click at [427, 134] on div "r/ macapps" at bounding box center [452, 135] width 135 height 20
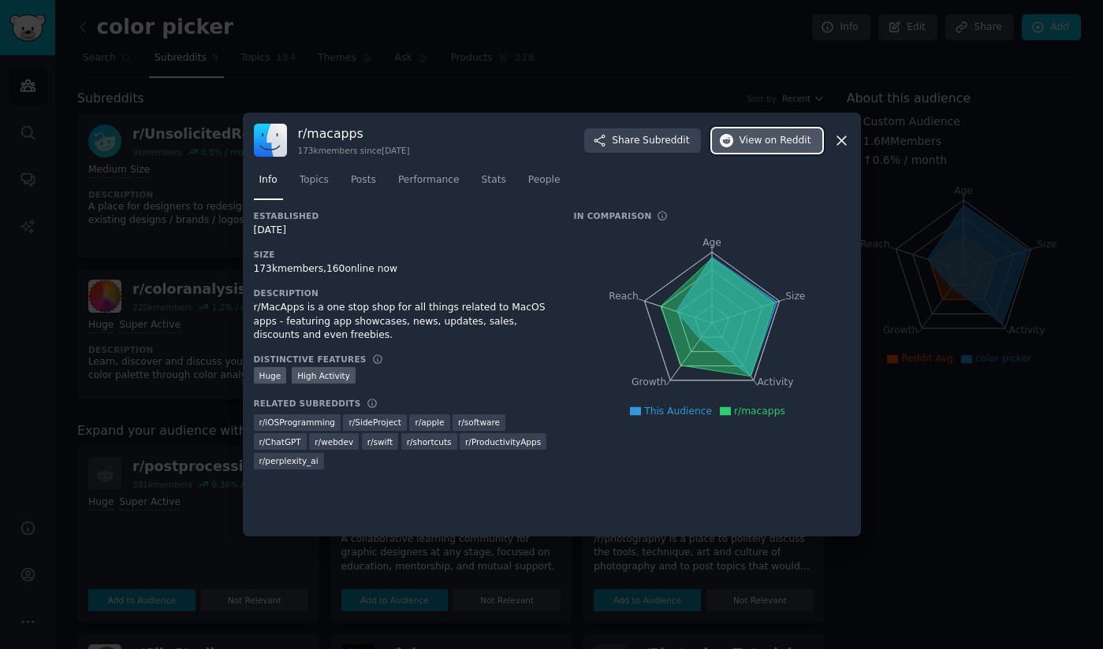
click at [763, 143] on span "View on Reddit" at bounding box center [775, 141] width 72 height 14
click at [846, 137] on icon at bounding box center [841, 140] width 17 height 17
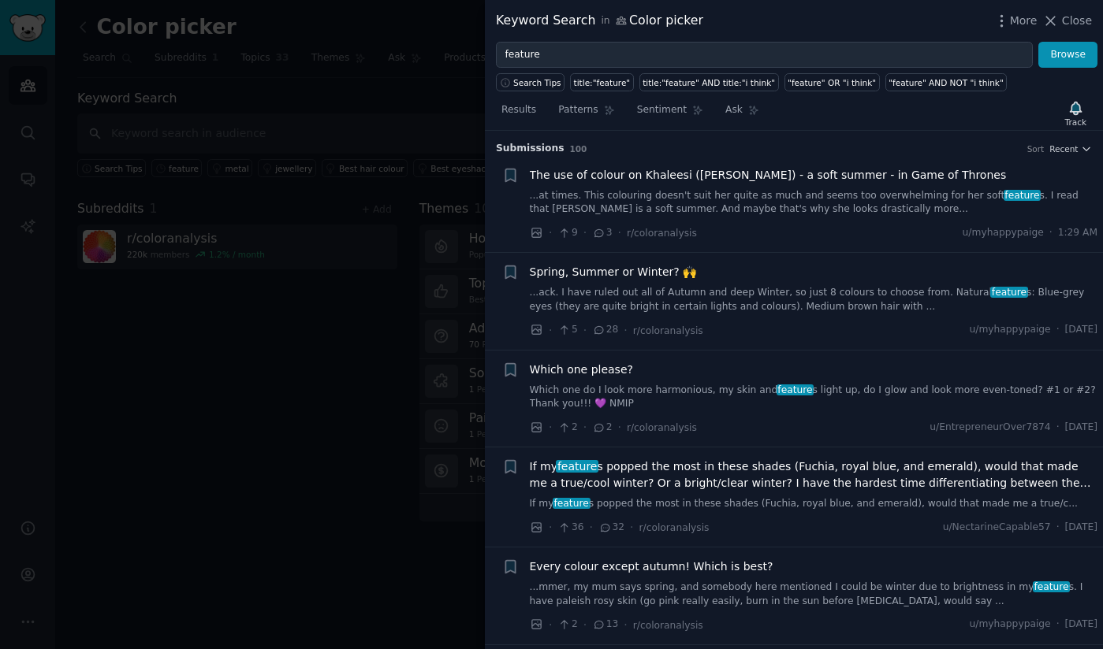
click at [608, 469] on span "If my feature s popped the most in these shades (Fuchia, royal blue, and emeral…" at bounding box center [814, 475] width 568 height 33
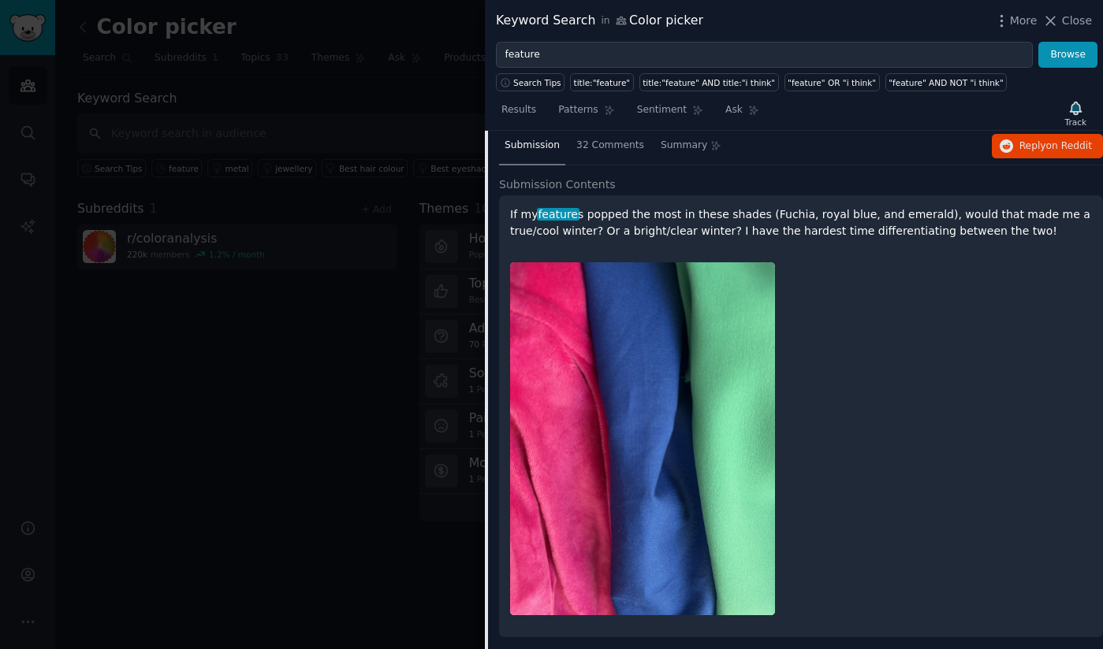
scroll to position [368, 0]
